Goal: Transaction & Acquisition: Purchase product/service

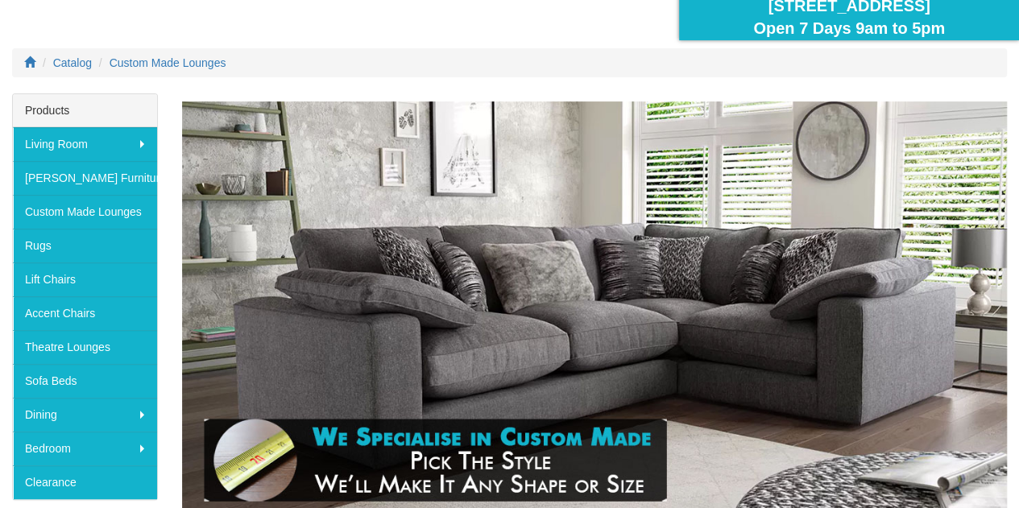
scroll to position [161, 0]
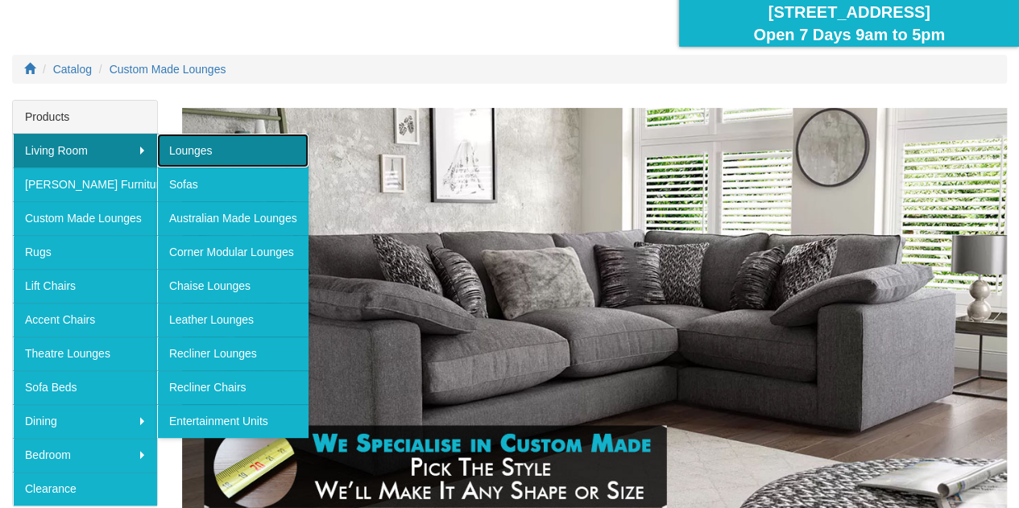
click at [184, 146] on link "Lounges" at bounding box center [232, 151] width 151 height 34
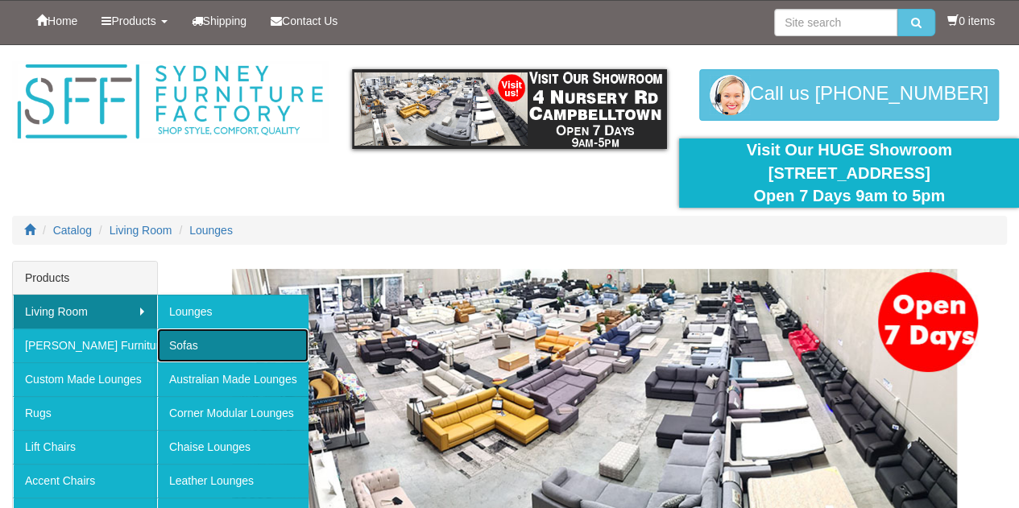
click at [207, 337] on link "Sofas" at bounding box center [232, 346] width 151 height 34
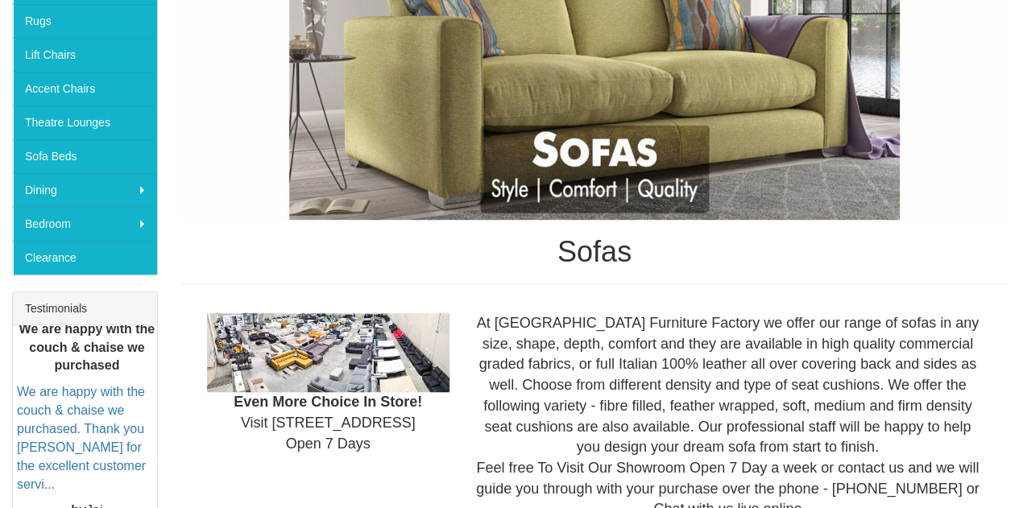
scroll to position [76, 0]
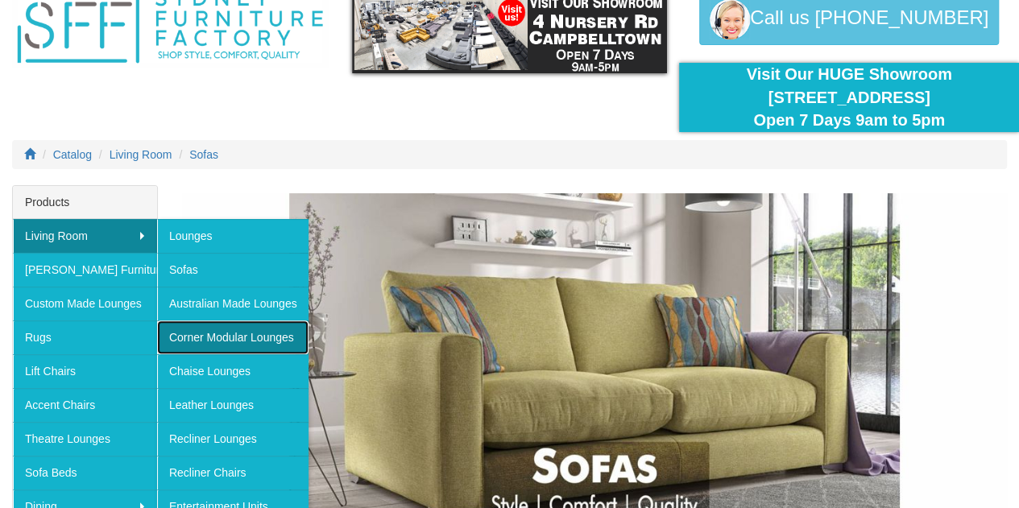
click at [246, 333] on link "Corner Modular Lounges" at bounding box center [232, 338] width 151 height 34
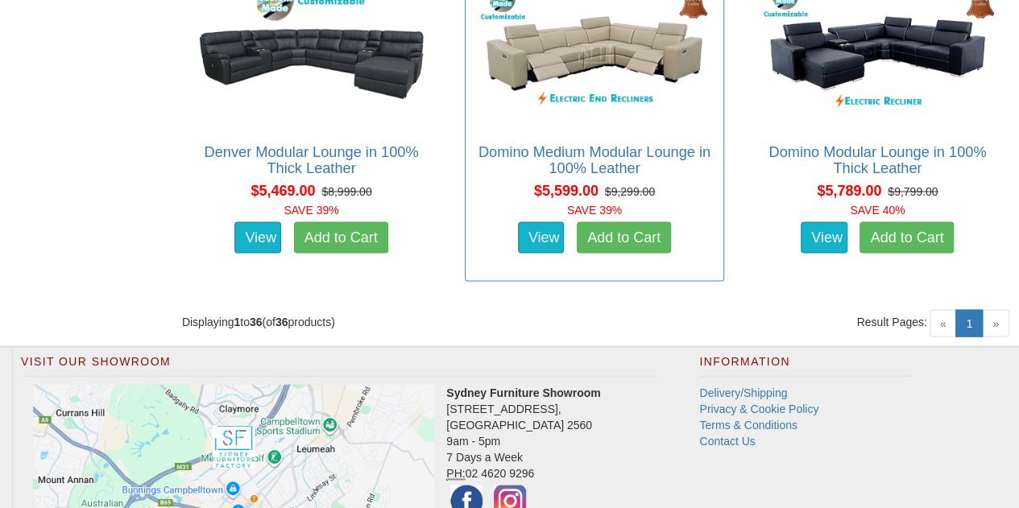
scroll to position [4591, 0]
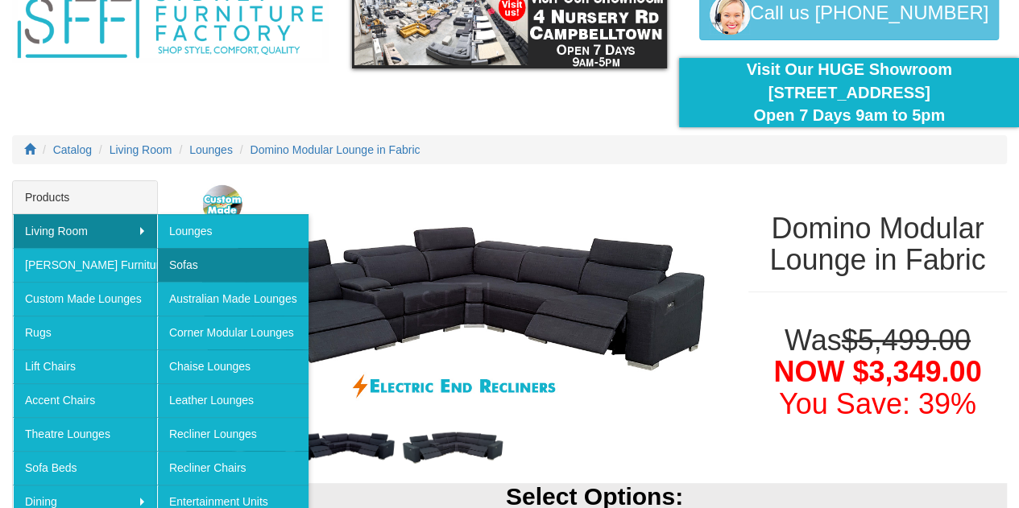
scroll to position [161, 0]
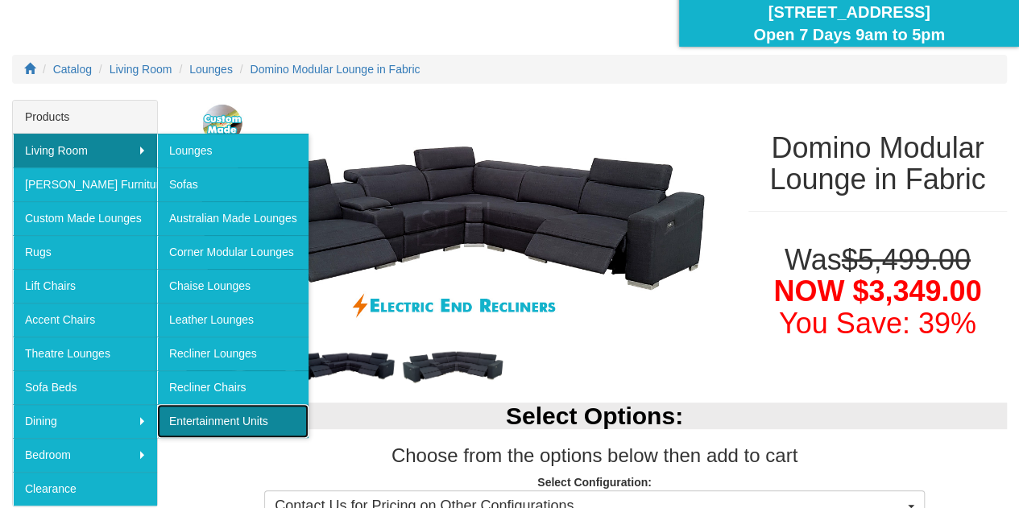
click at [221, 408] on link "Entertainment Units" at bounding box center [232, 421] width 151 height 34
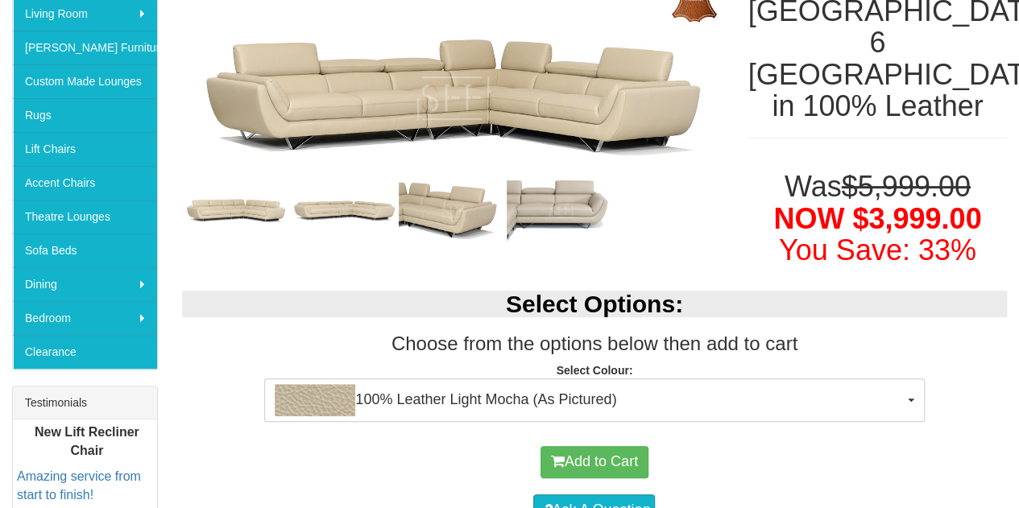
scroll to position [322, 0]
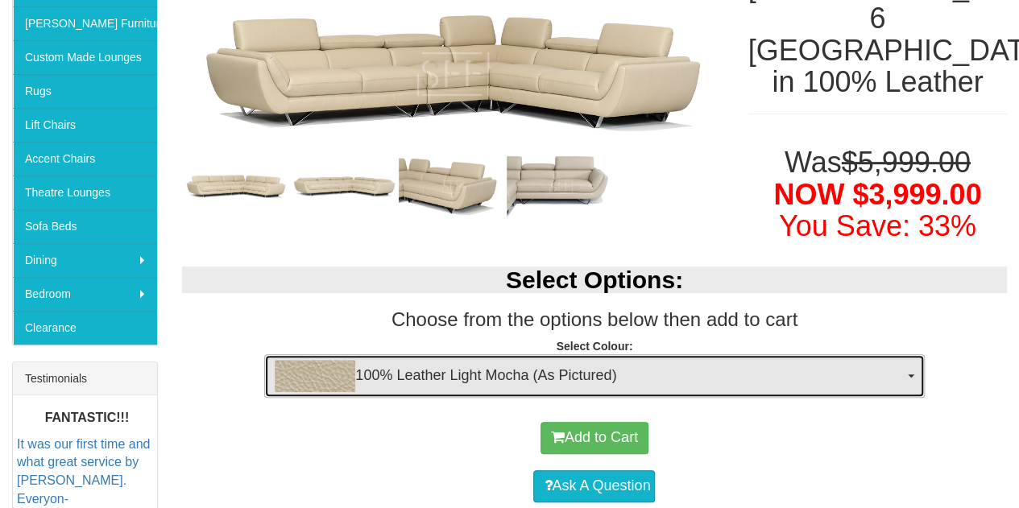
click at [463, 360] on span "100% Leather Light Mocha (As Pictured)" at bounding box center [589, 376] width 628 height 32
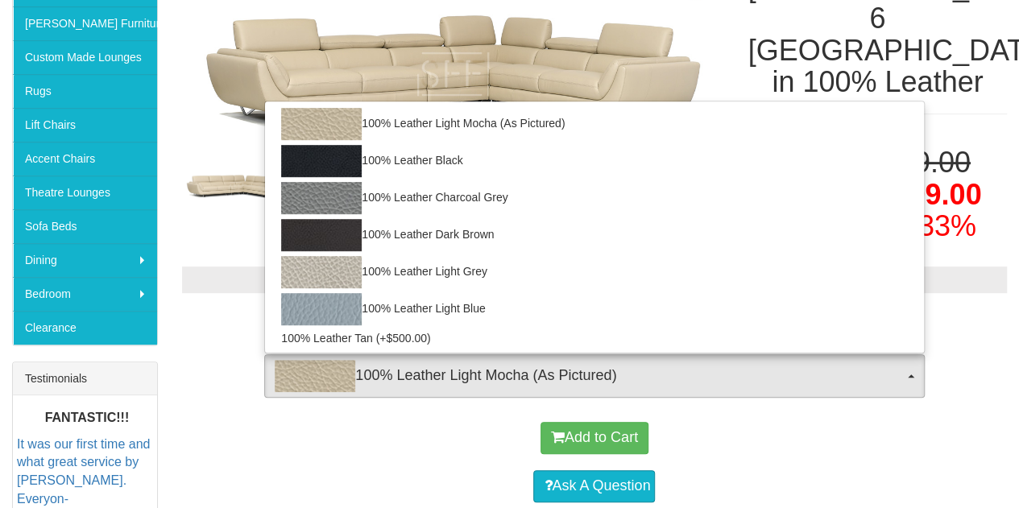
click at [416, 462] on div "Ask A Question" at bounding box center [594, 486] width 809 height 48
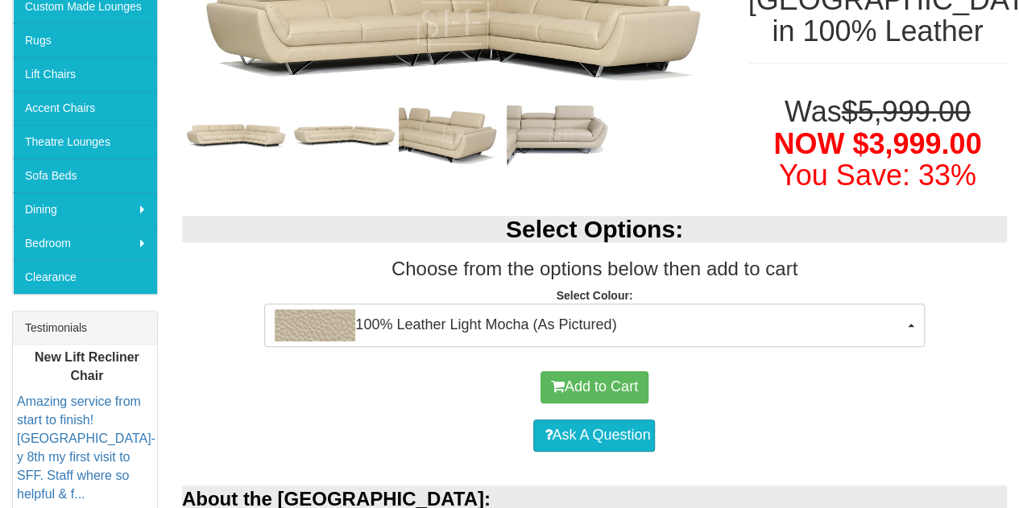
scroll to position [403, 0]
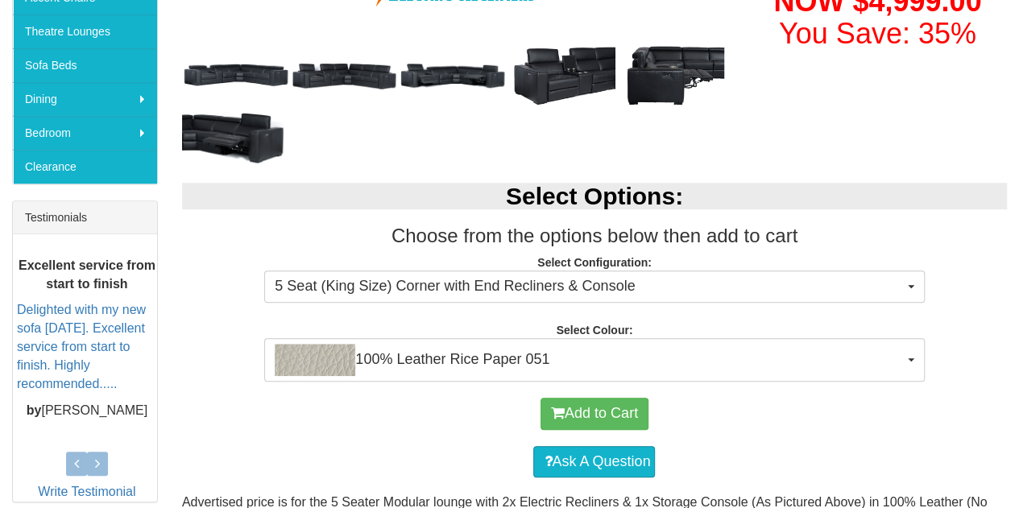
scroll to position [564, 0]
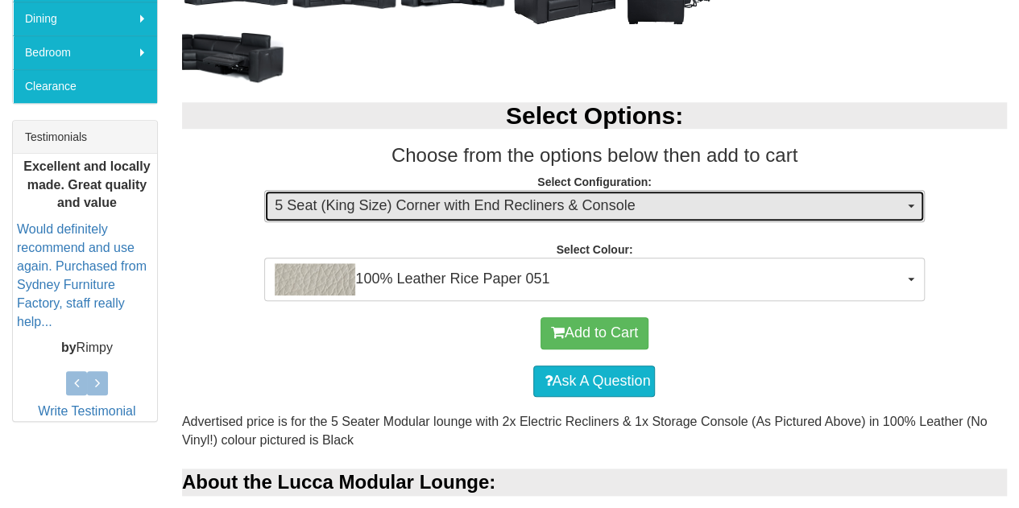
click at [501, 213] on span "5 Seat (King Size) Corner with End Recliners & Console" at bounding box center [589, 206] width 628 height 21
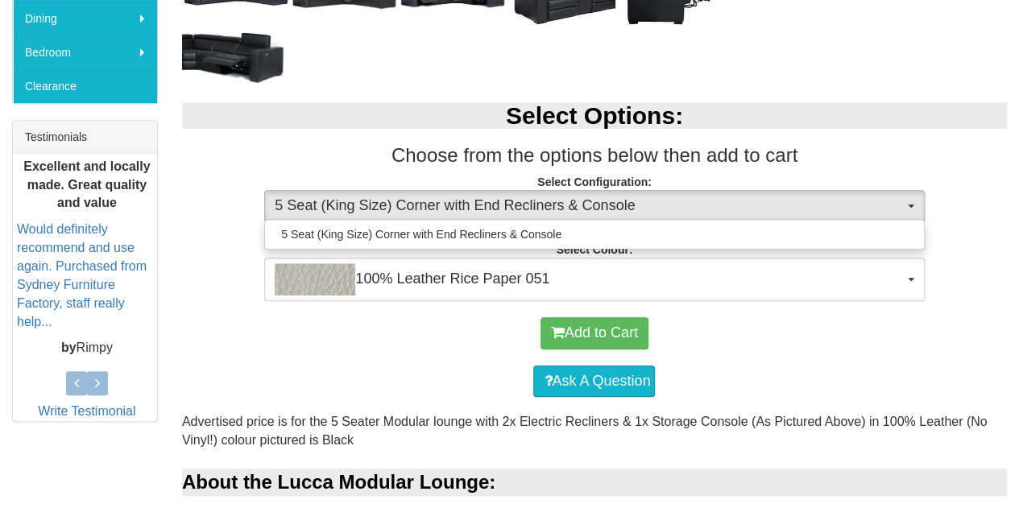
click at [447, 155] on h3 "Choose from the options below then add to cart" at bounding box center [594, 155] width 825 height 21
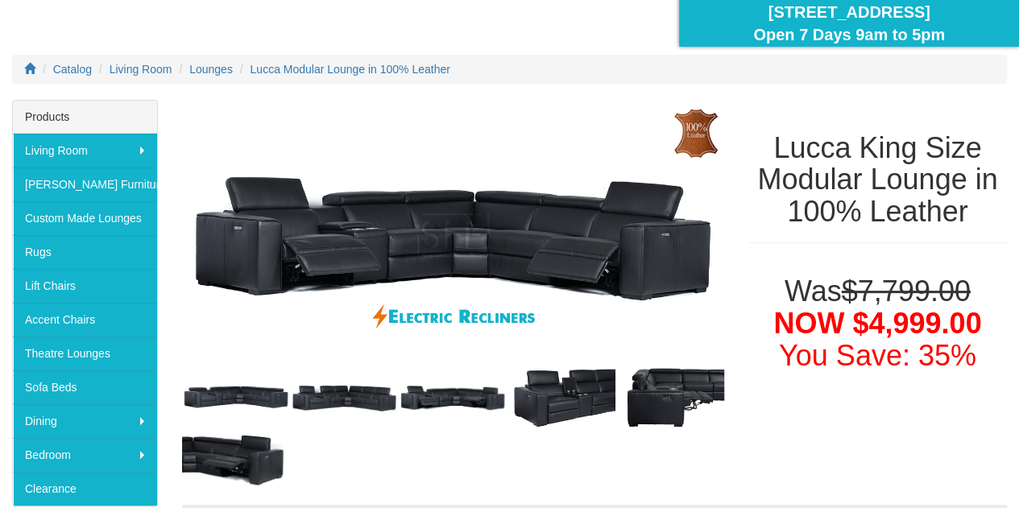
scroll to position [161, 0]
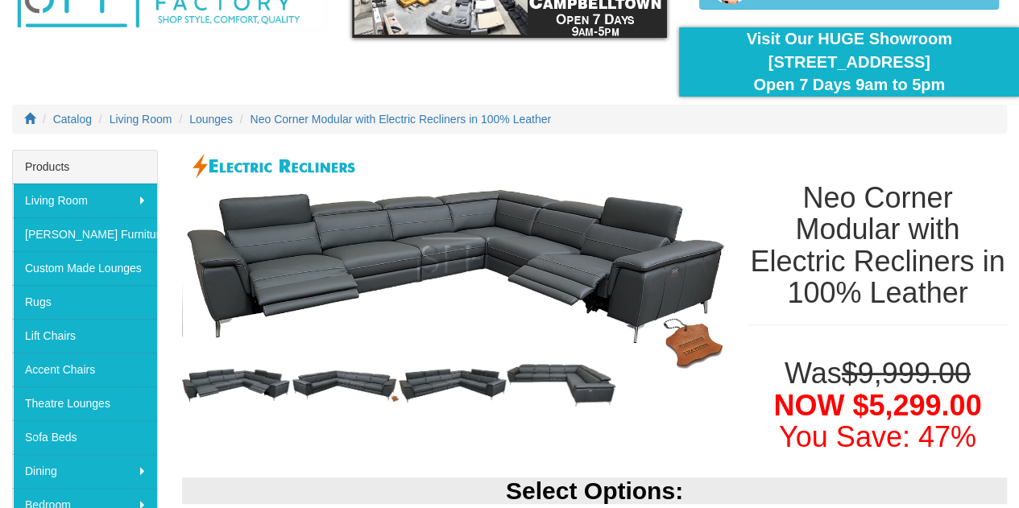
scroll to position [161, 0]
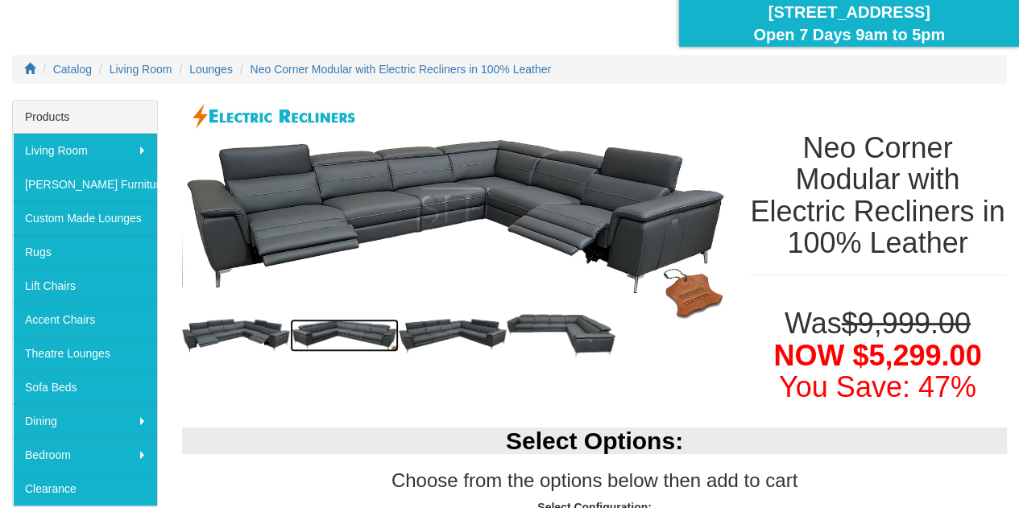
click at [329, 329] on img at bounding box center [344, 335] width 109 height 33
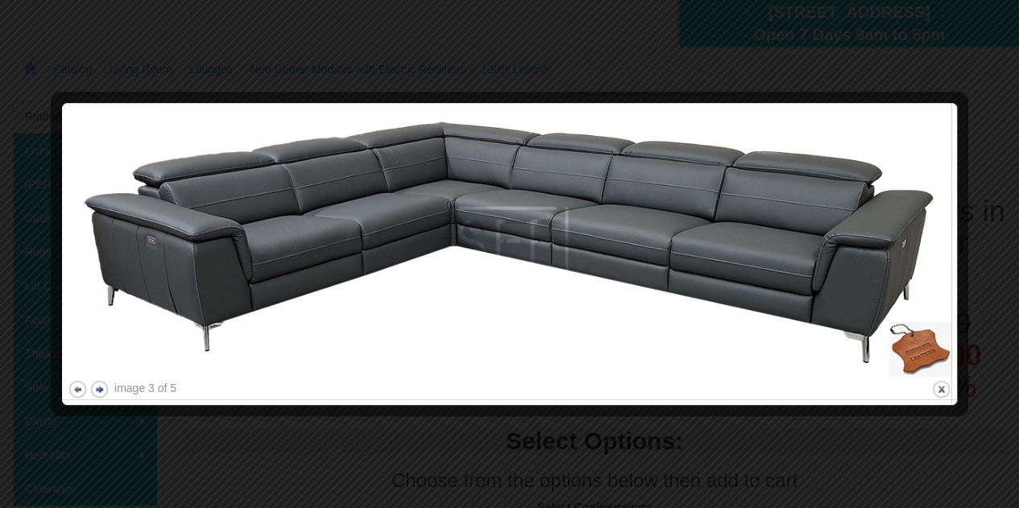
click at [96, 387] on button "next" at bounding box center [99, 389] width 20 height 20
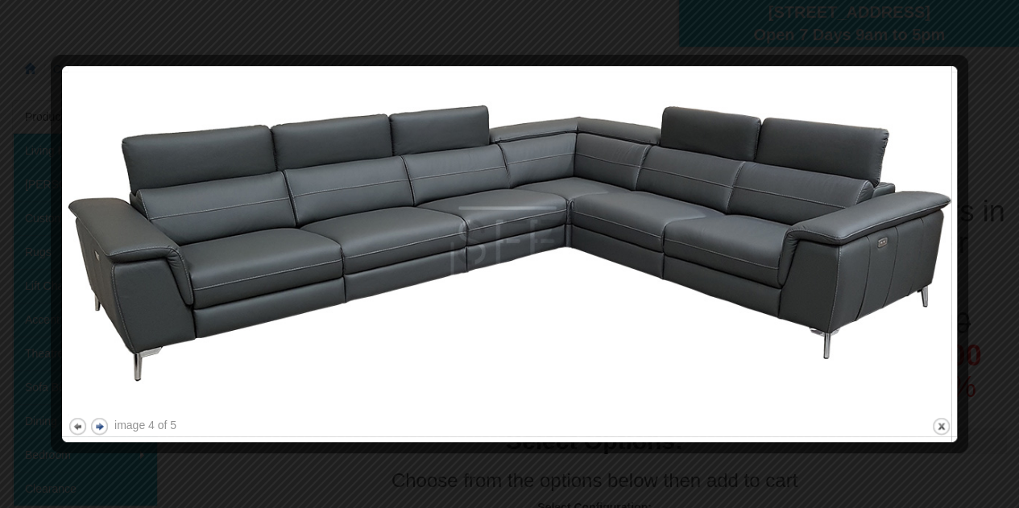
click at [102, 428] on button "next" at bounding box center [99, 426] width 20 height 20
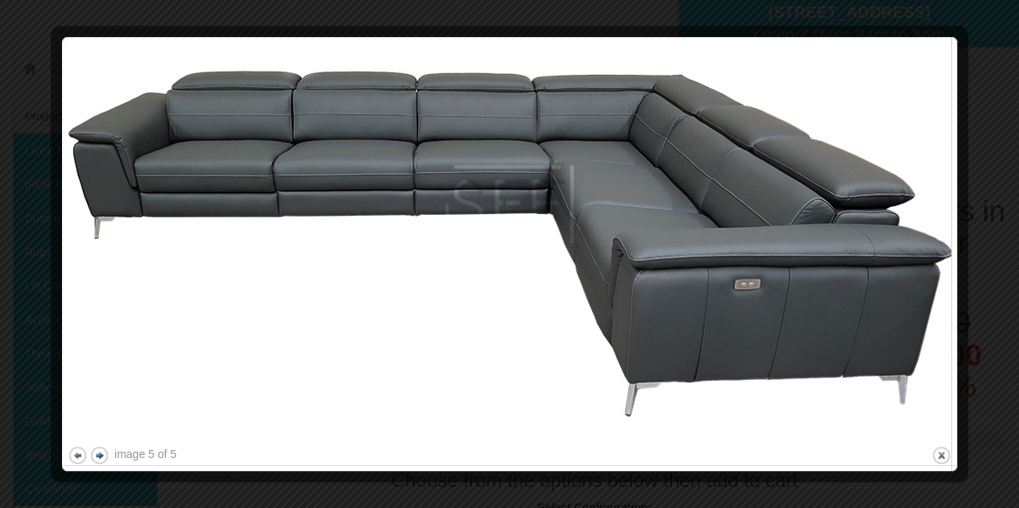
click at [101, 453] on button "next" at bounding box center [99, 455] width 20 height 20
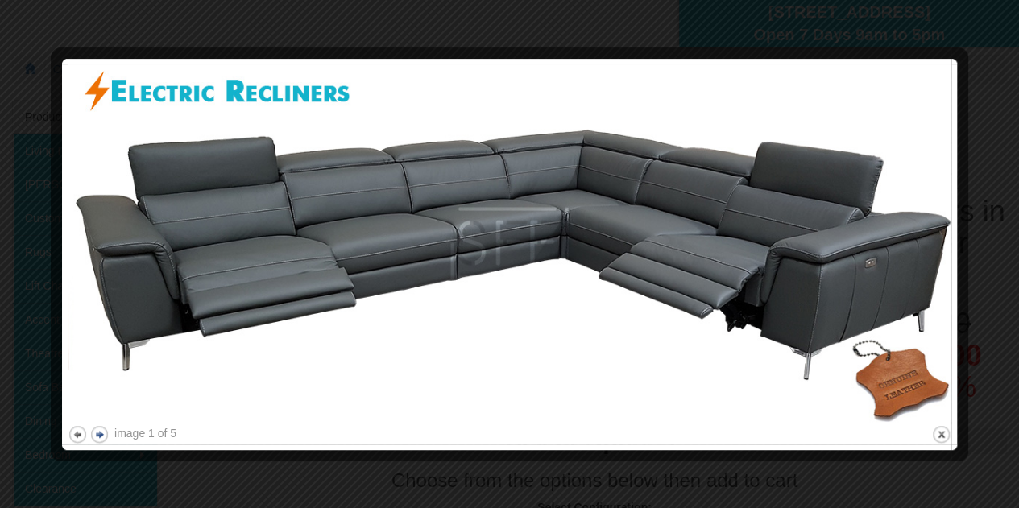
click at [101, 429] on button "next" at bounding box center [99, 434] width 20 height 20
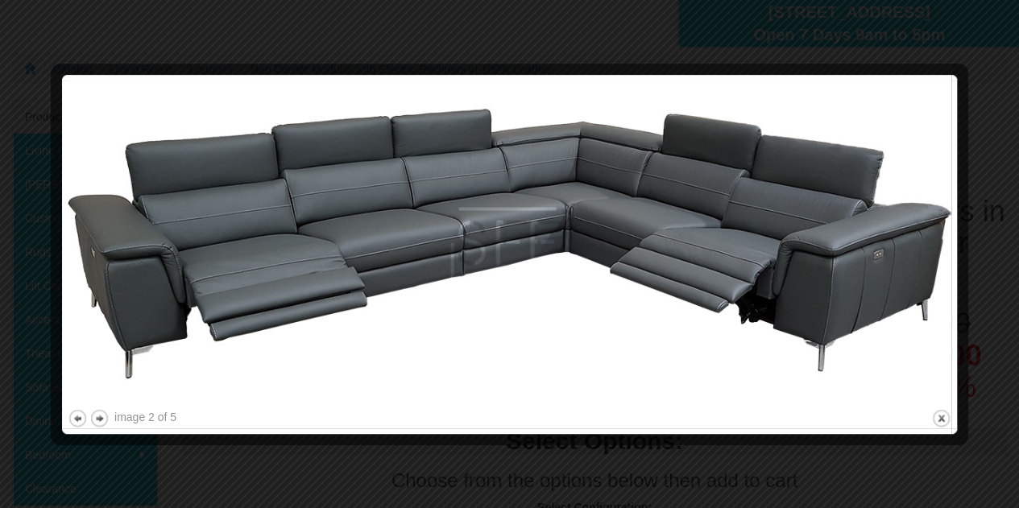
click at [774, 28] on div at bounding box center [509, 254] width 1019 height 508
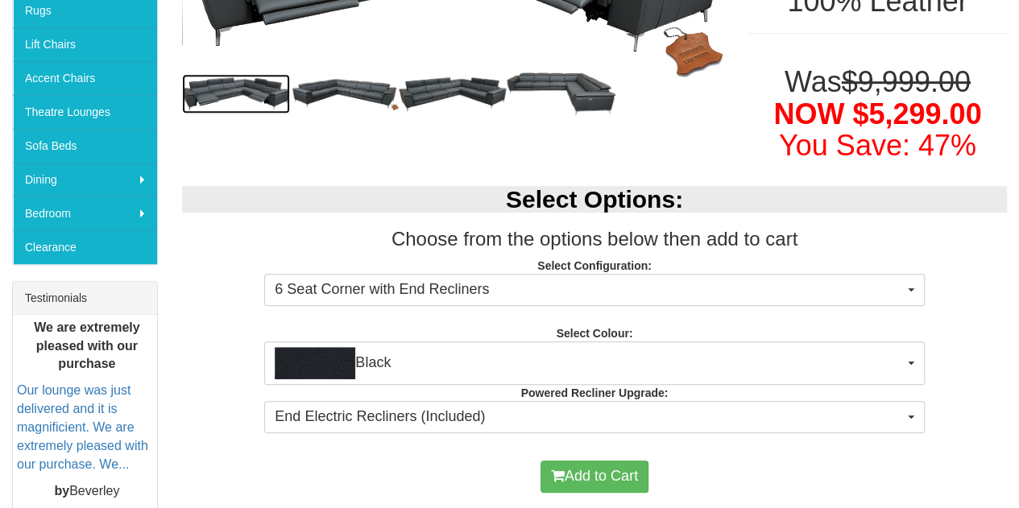
scroll to position [483, 0]
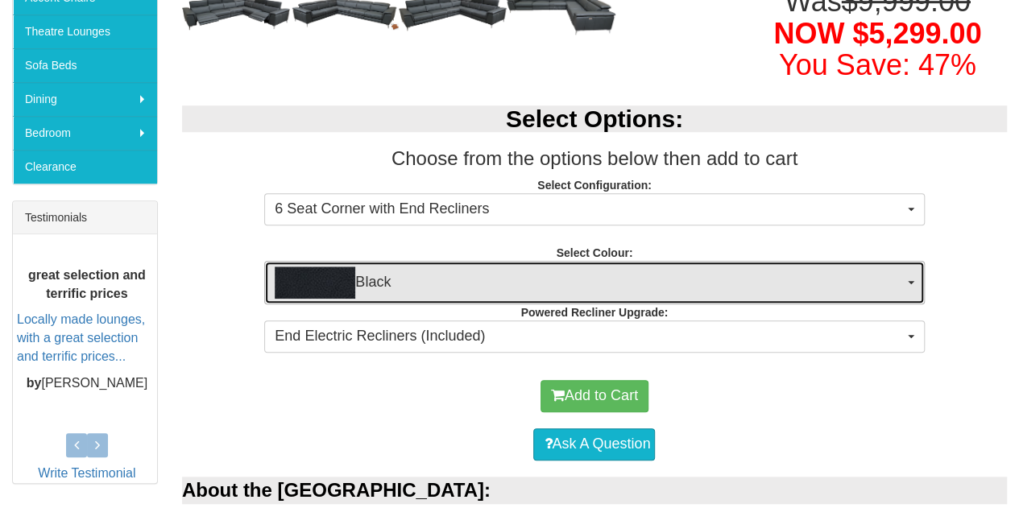
click at [475, 292] on span "Black" at bounding box center [589, 283] width 628 height 32
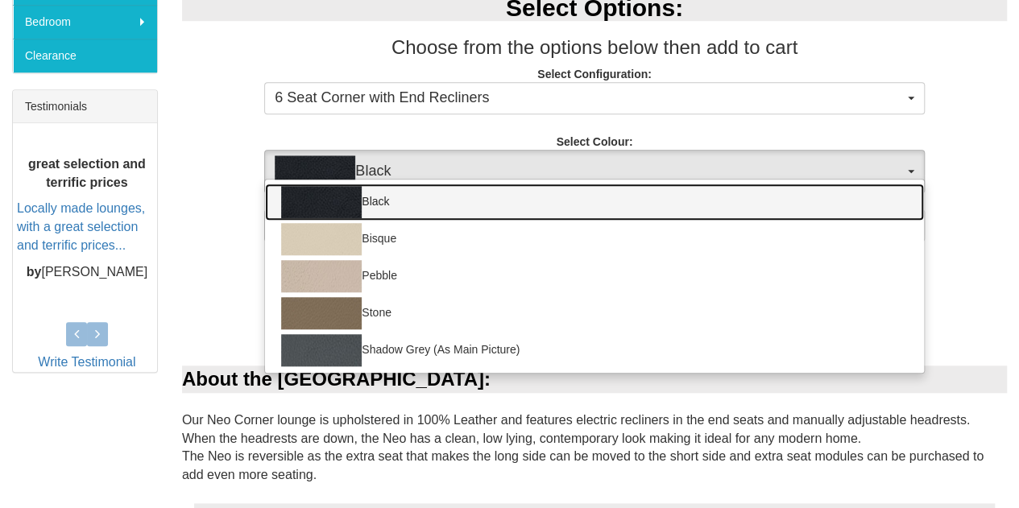
scroll to position [644, 0]
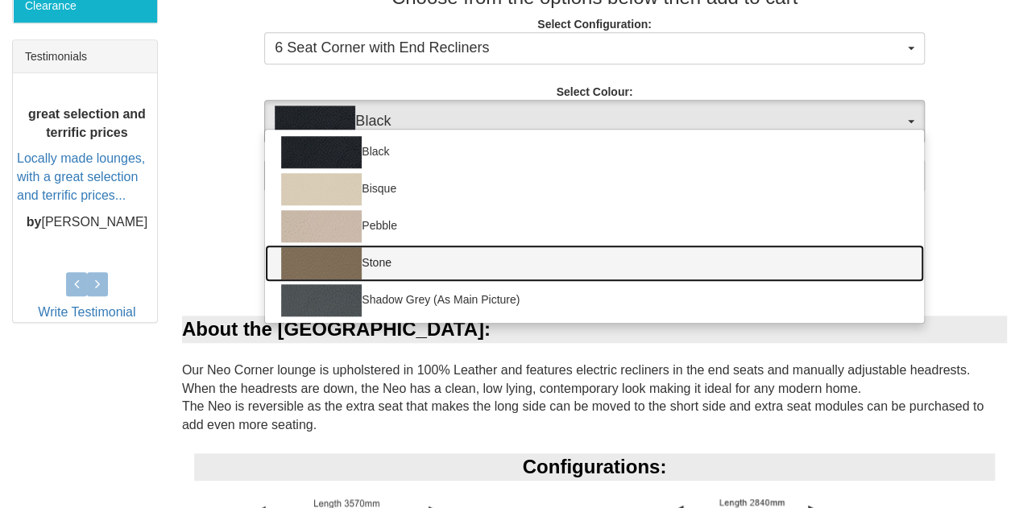
click at [358, 261] on img at bounding box center [321, 263] width 81 height 32
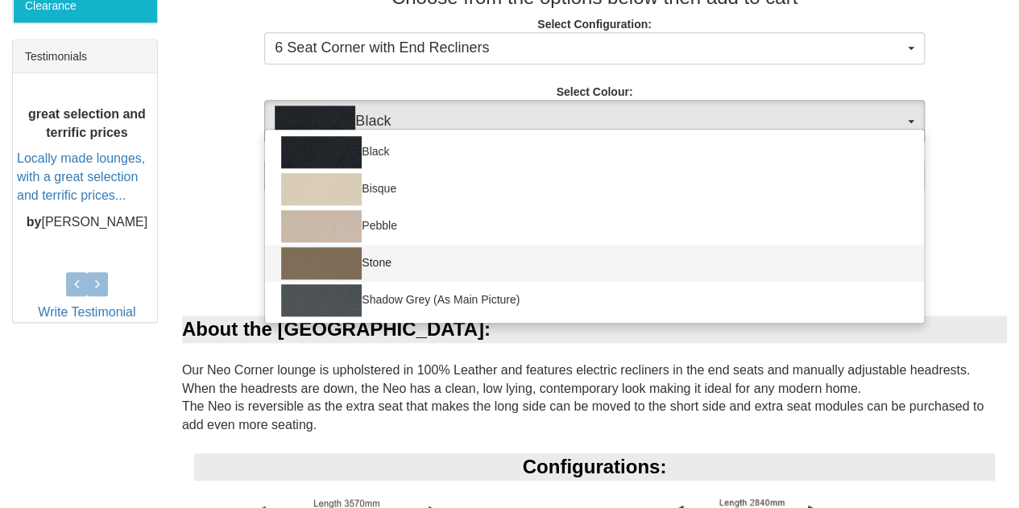
select select "1390"
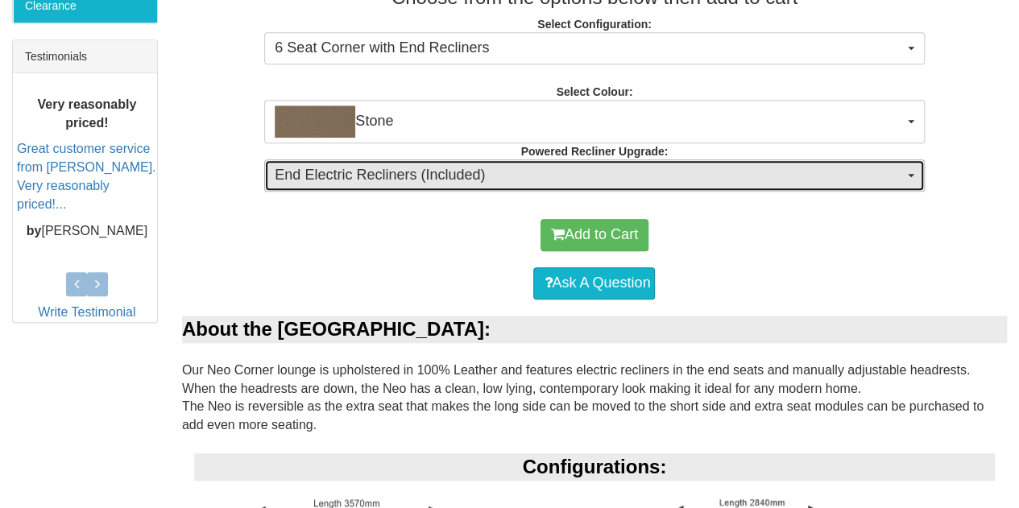
click at [461, 177] on span "End Electric Recliners (Included)" at bounding box center [589, 175] width 628 height 21
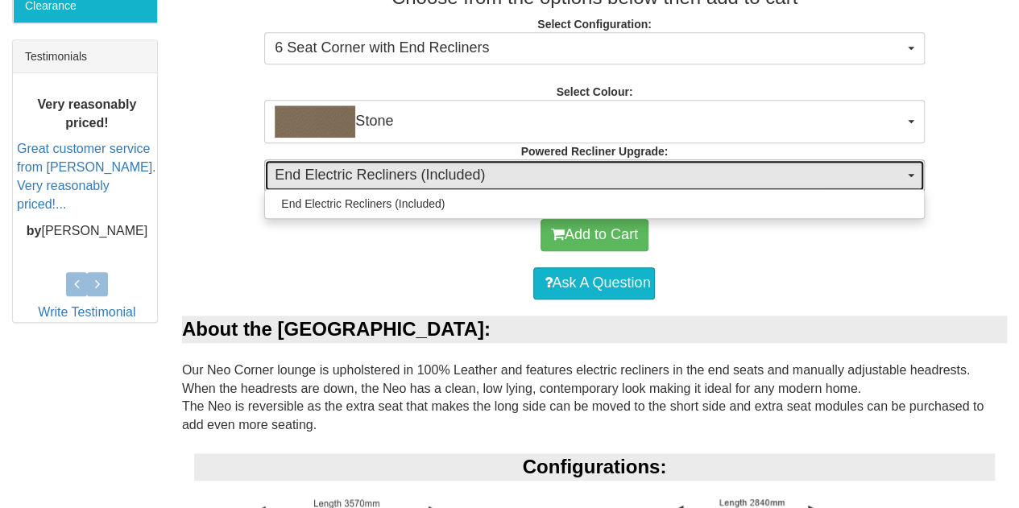
click at [461, 177] on span "End Electric Recliners (Included)" at bounding box center [589, 175] width 628 height 21
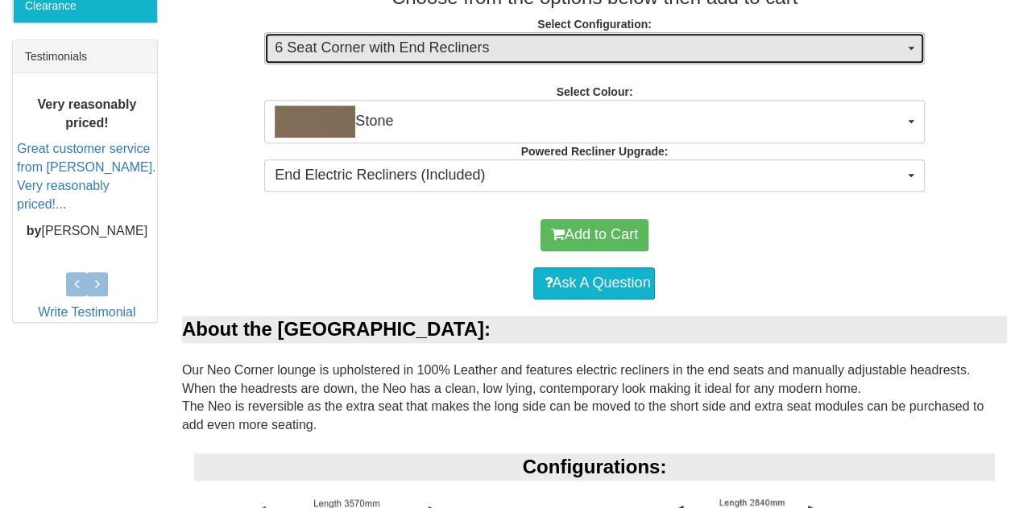
click at [482, 48] on span "6 Seat Corner with End Recliners" at bounding box center [589, 48] width 628 height 21
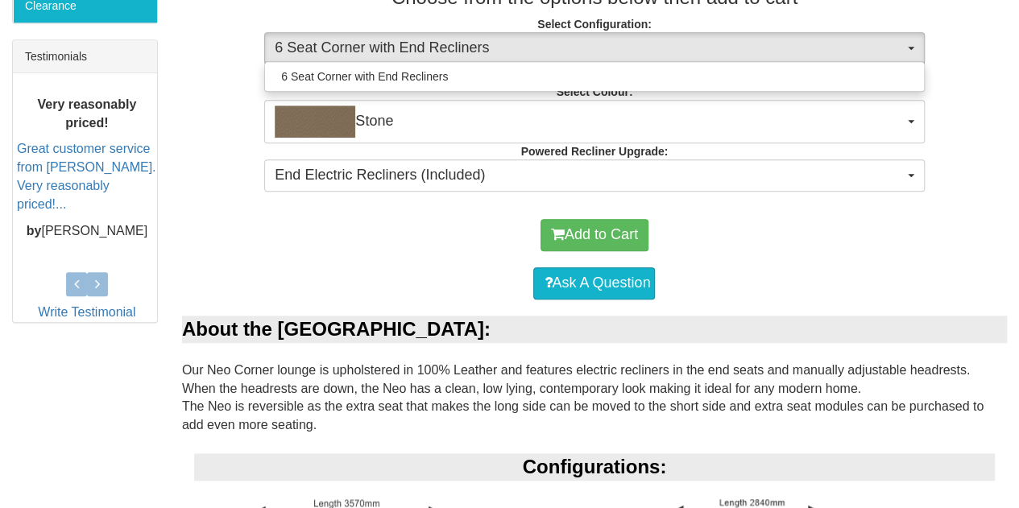
click at [383, 244] on div "Add to Cart" at bounding box center [594, 235] width 809 height 48
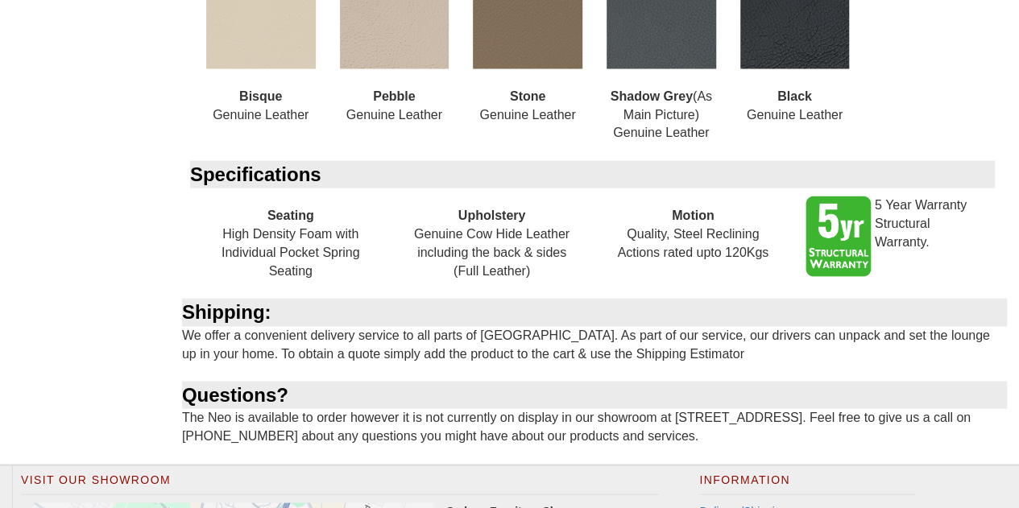
scroll to position [1264, 0]
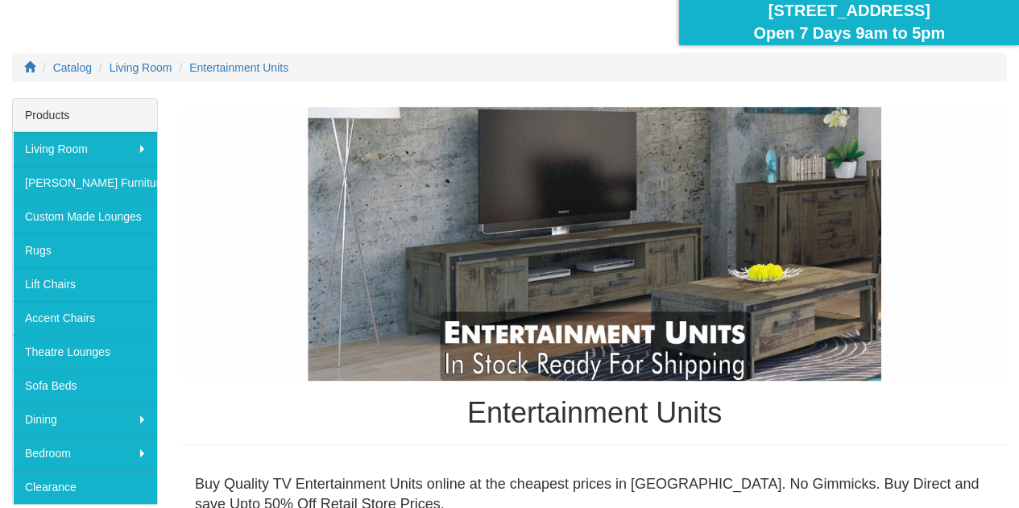
scroll to position [161, 0]
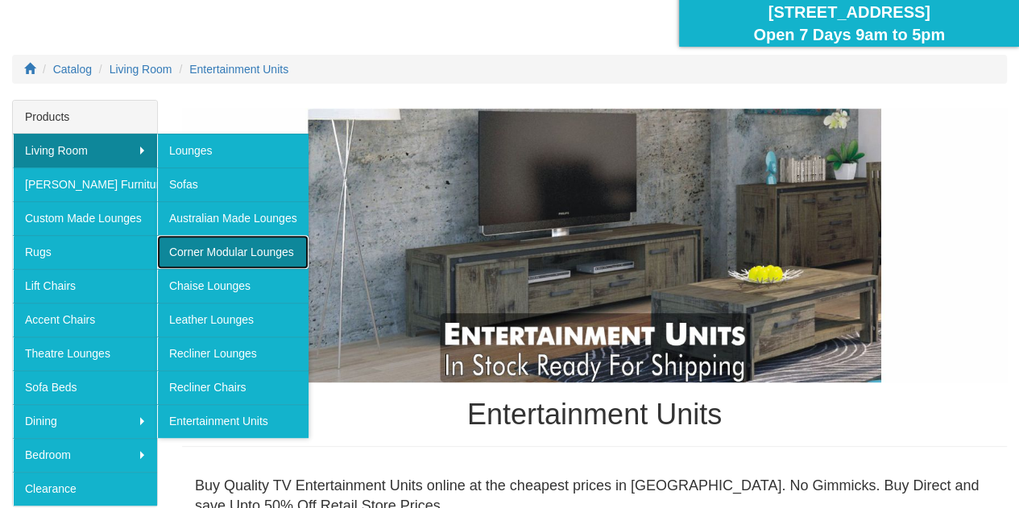
click at [215, 249] on link "Corner Modular Lounges" at bounding box center [232, 252] width 151 height 34
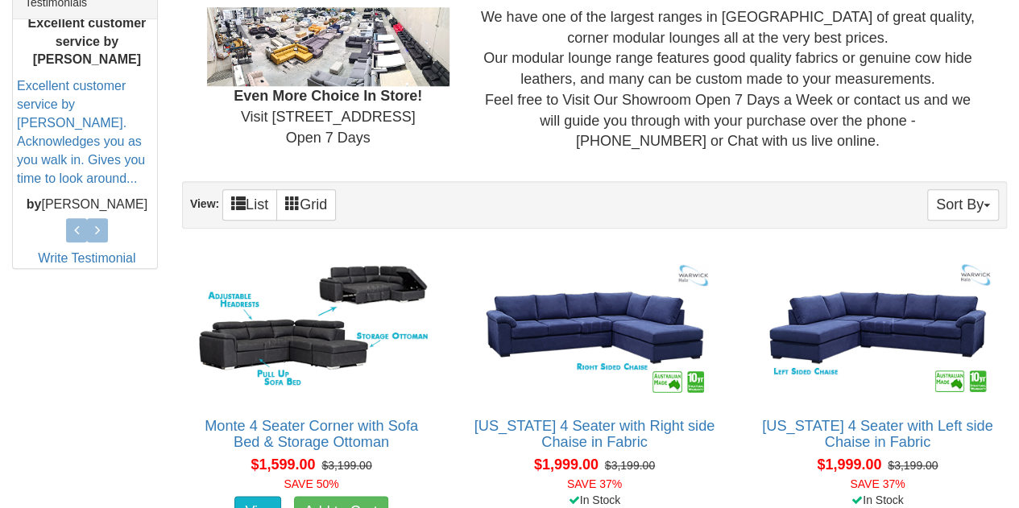
scroll to position [725, 0]
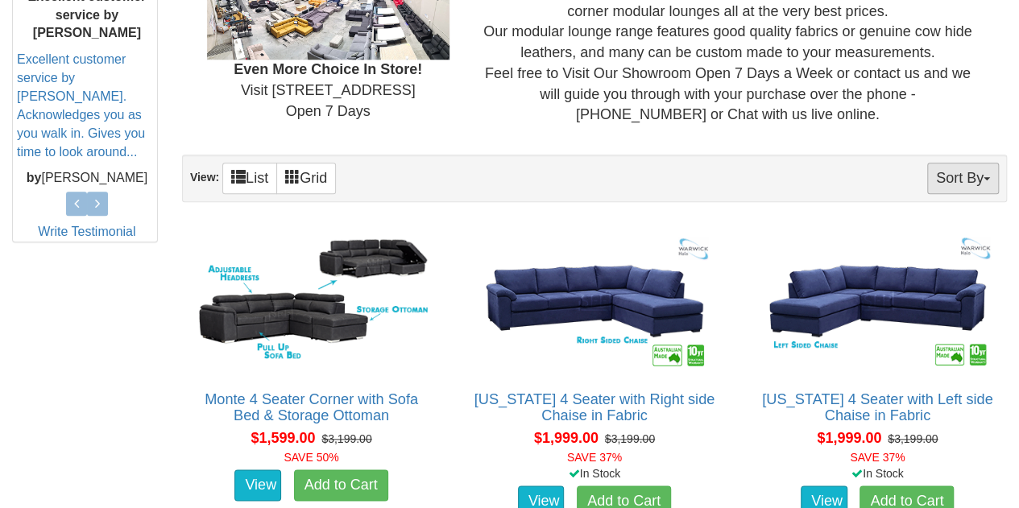
click at [958, 179] on button "Sort By" at bounding box center [963, 178] width 72 height 31
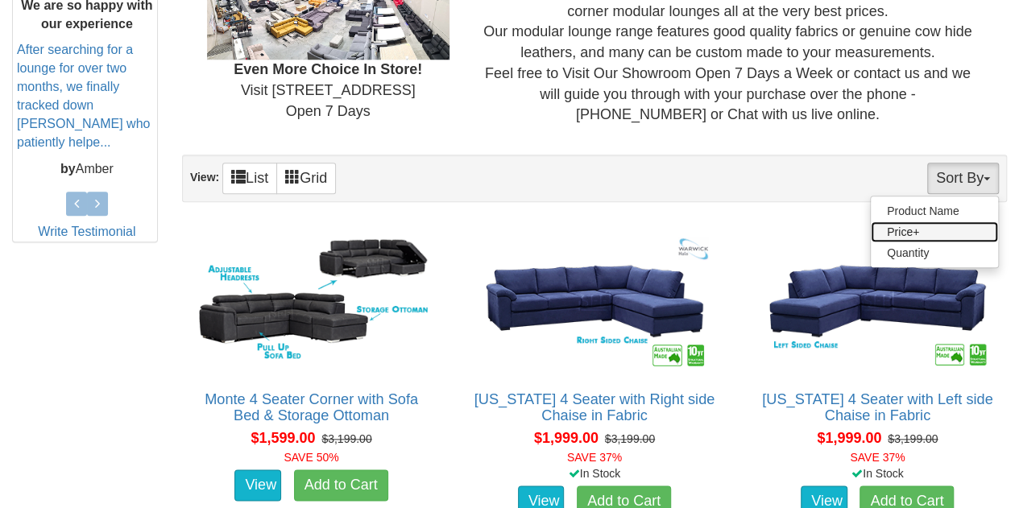
click at [907, 226] on link "Price+" at bounding box center [934, 231] width 127 height 21
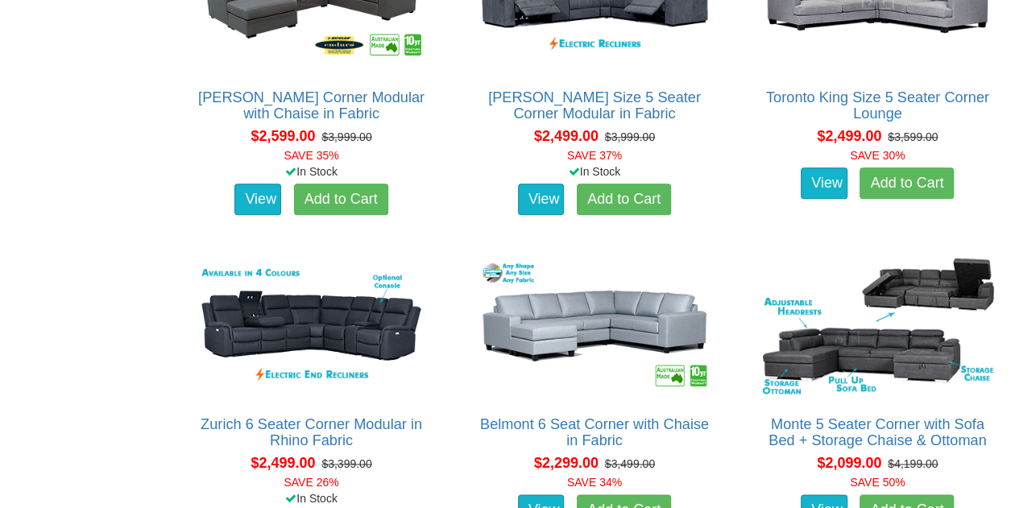
scroll to position [3885, 0]
